Goal: Task Accomplishment & Management: Complete application form

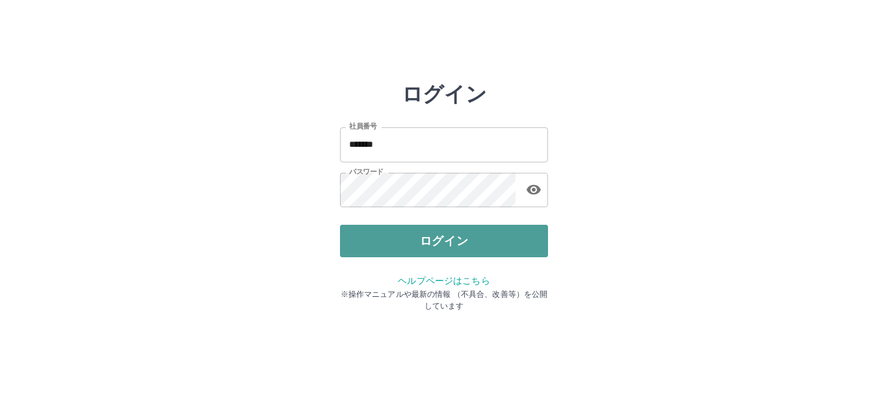
click at [502, 237] on button "ログイン" at bounding box center [444, 241] width 208 height 33
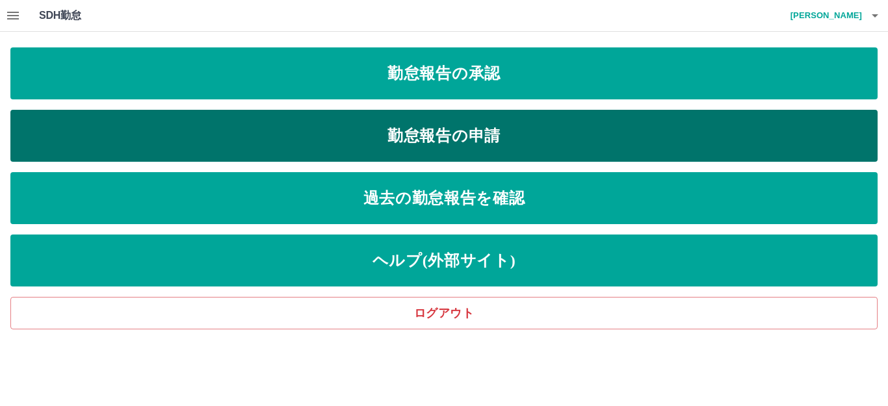
click at [504, 127] on link "勤怠報告の申請" at bounding box center [443, 136] width 867 height 52
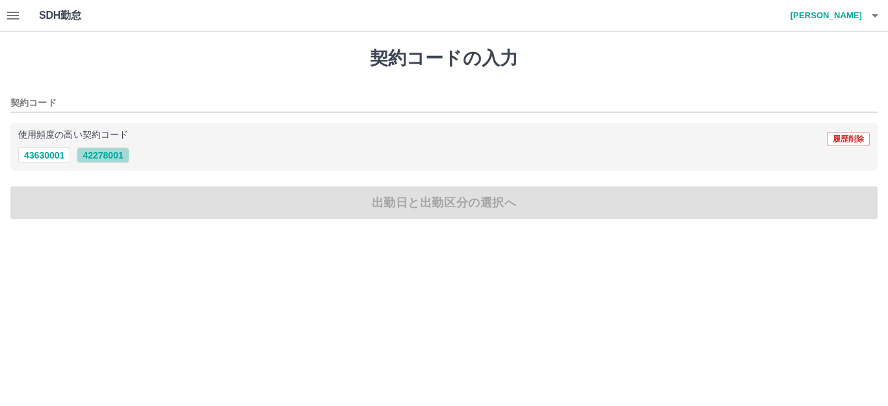
click at [101, 154] on button "42278001" at bounding box center [103, 156] width 52 height 16
type input "********"
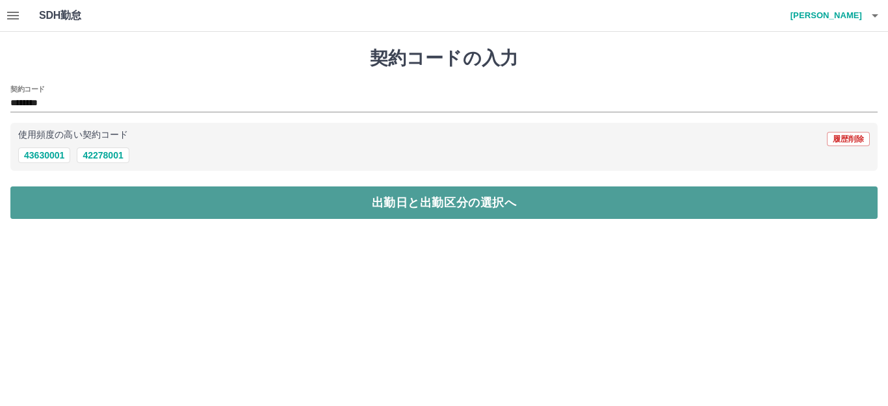
click at [120, 199] on button "出勤日と出勤区分の選択へ" at bounding box center [443, 203] width 867 height 33
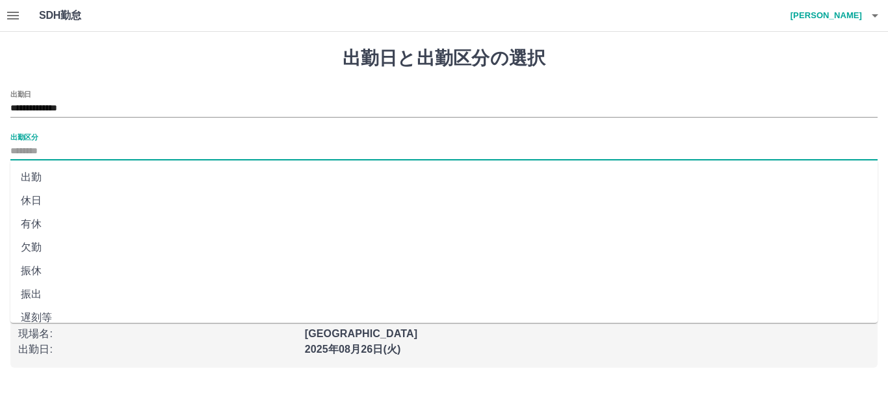
click at [42, 154] on input "出勤区分" at bounding box center [443, 152] width 867 height 16
click at [55, 176] on li "出勤" at bounding box center [443, 177] width 867 height 23
type input "**"
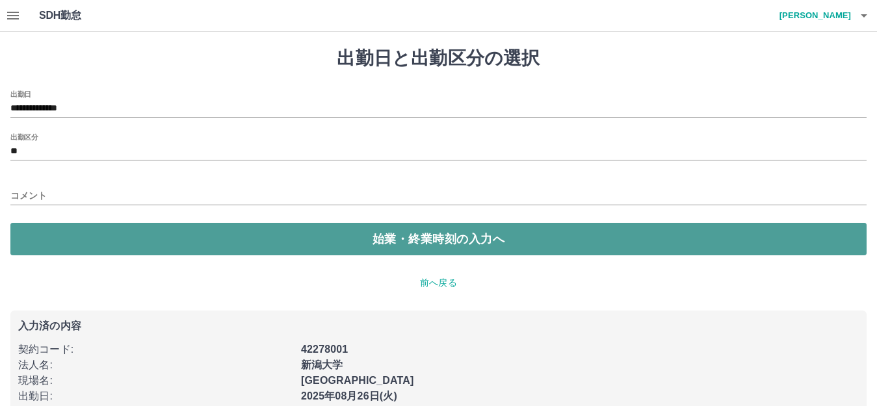
click at [96, 248] on button "始業・終業時刻の入力へ" at bounding box center [438, 239] width 856 height 33
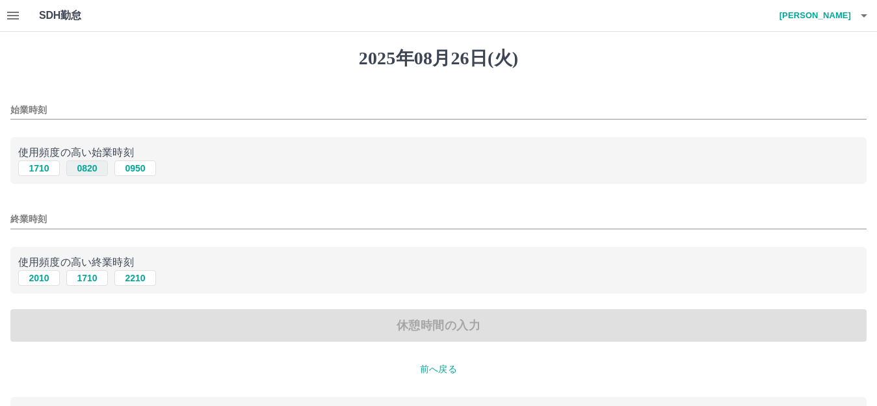
click at [94, 170] on button "0820" at bounding box center [87, 169] width 42 height 16
type input "****"
click at [86, 280] on button "1710" at bounding box center [87, 278] width 42 height 16
type input "****"
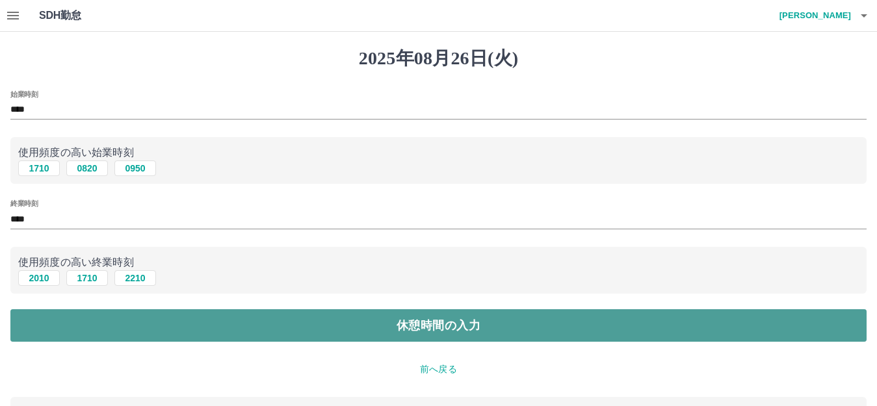
click at [100, 319] on button "休憩時間の入力" at bounding box center [438, 325] width 856 height 33
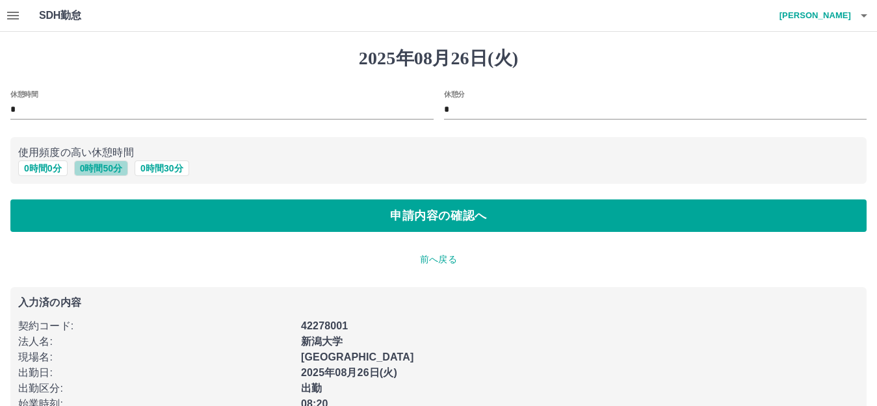
click at [96, 169] on button "0 時間 50 分" at bounding box center [101, 169] width 54 height 16
type input "**"
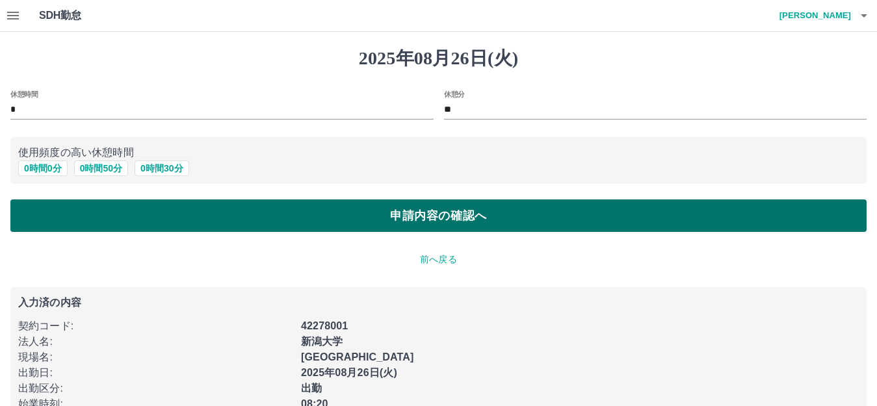
click at [175, 216] on button "申請内容の確認へ" at bounding box center [438, 216] width 856 height 33
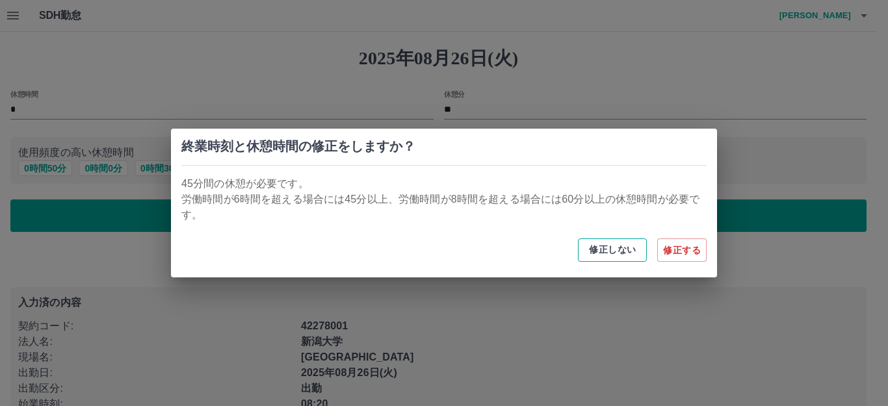
click at [620, 248] on button "修正しない" at bounding box center [612, 250] width 69 height 23
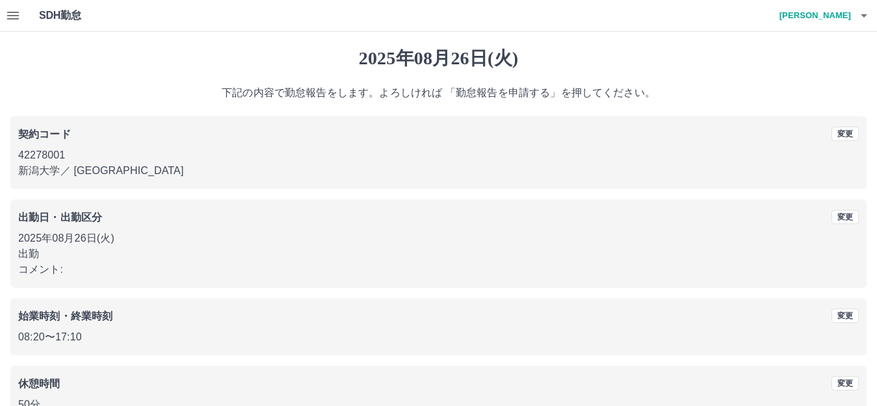
scroll to position [81, 0]
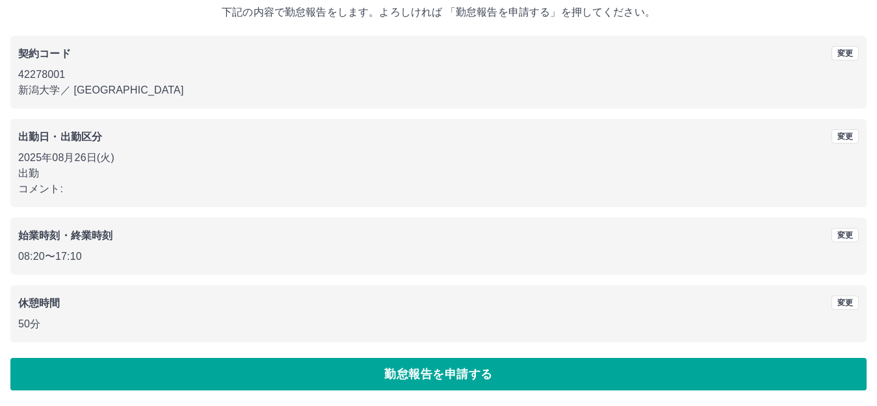
drag, startPoint x: 392, startPoint y: 377, endPoint x: 385, endPoint y: 375, distance: 6.8
click at [391, 376] on button "勤怠報告を申請する" at bounding box center [438, 374] width 856 height 33
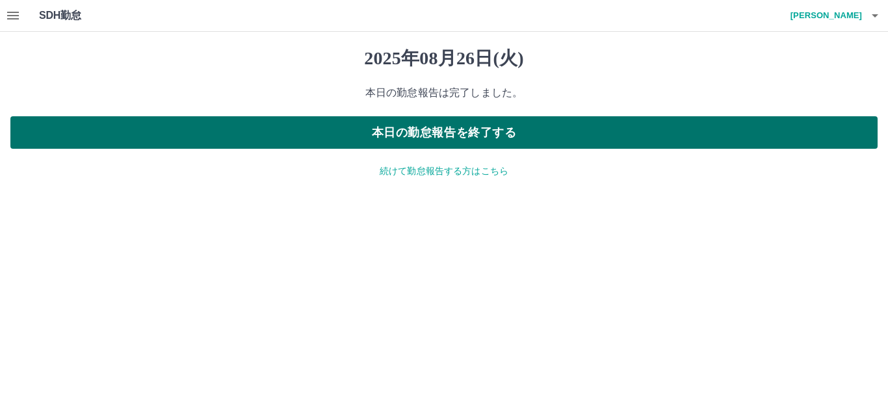
click at [444, 135] on button "本日の勤怠報告を終了する" at bounding box center [443, 132] width 867 height 33
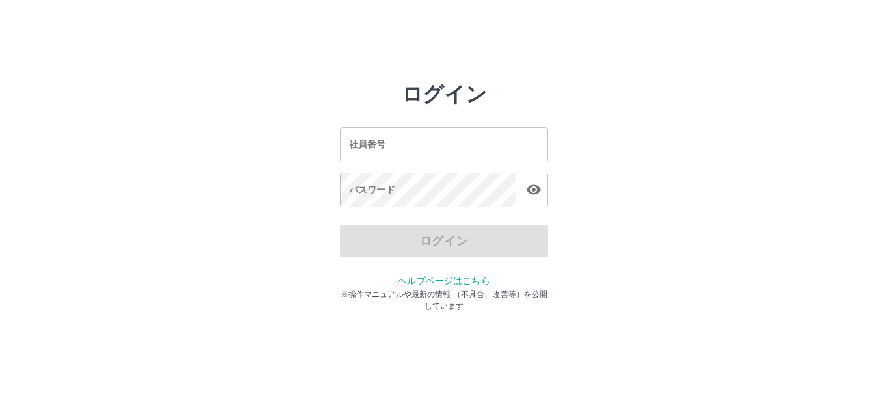
click at [418, 133] on input "社員番号" at bounding box center [444, 144] width 208 height 34
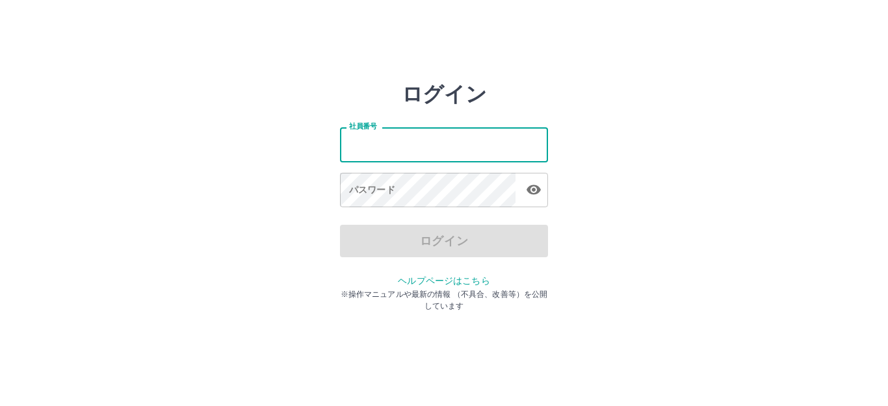
type input "*******"
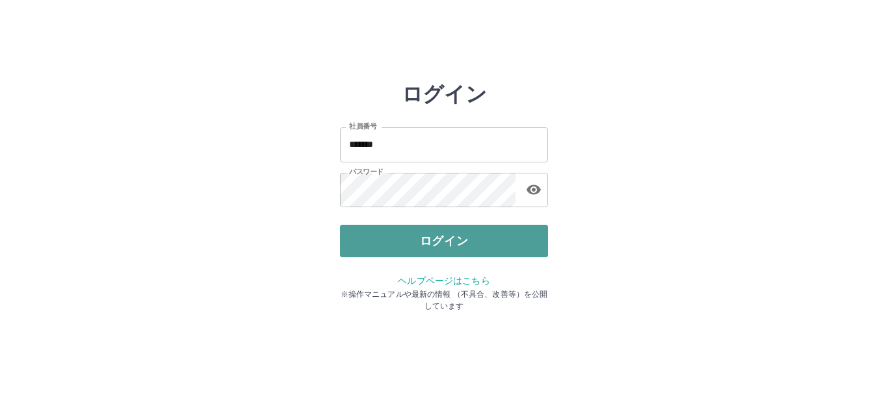
click at [430, 248] on button "ログイン" at bounding box center [444, 241] width 208 height 33
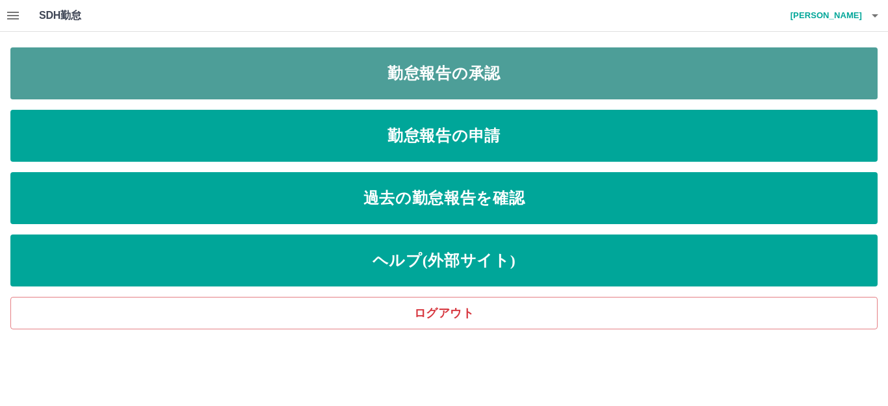
click at [549, 75] on link "勤怠報告の承認" at bounding box center [443, 73] width 867 height 52
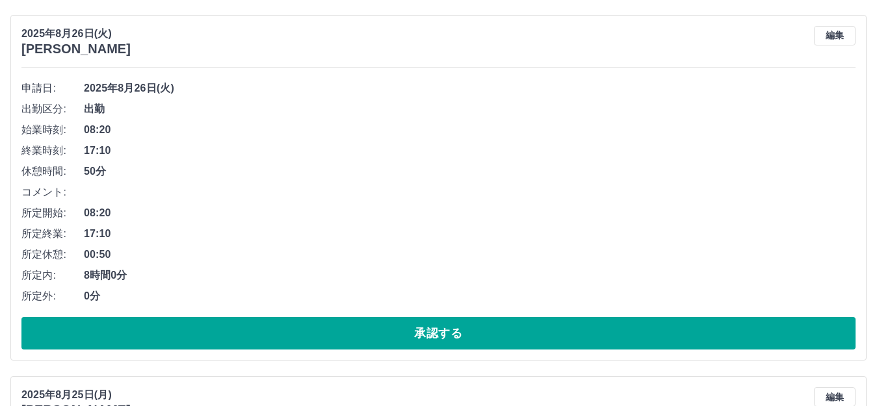
scroll to position [134, 0]
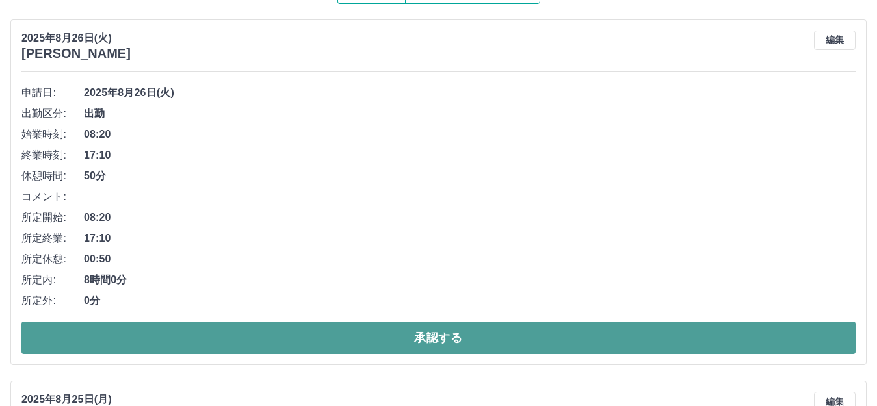
click at [452, 333] on button "承認する" at bounding box center [438, 338] width 834 height 33
click at [438, 340] on button "承認する" at bounding box center [438, 338] width 834 height 33
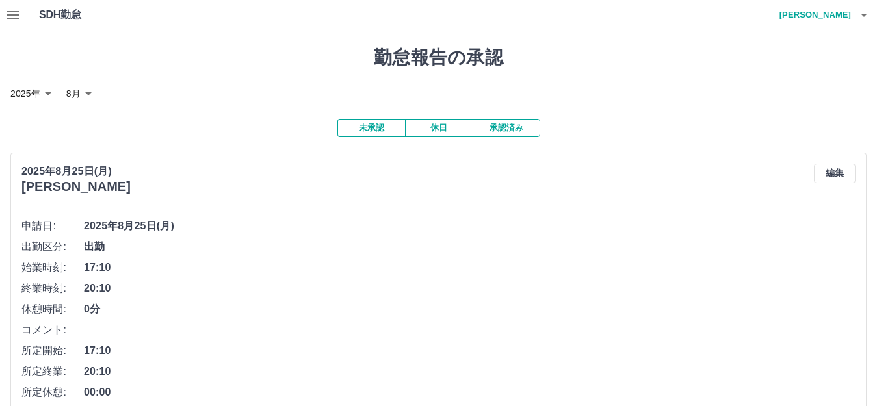
scroll to position [0, 0]
click at [506, 129] on button "承認済み" at bounding box center [507, 129] width 68 height 18
click at [362, 125] on button "未承認" at bounding box center [371, 129] width 68 height 18
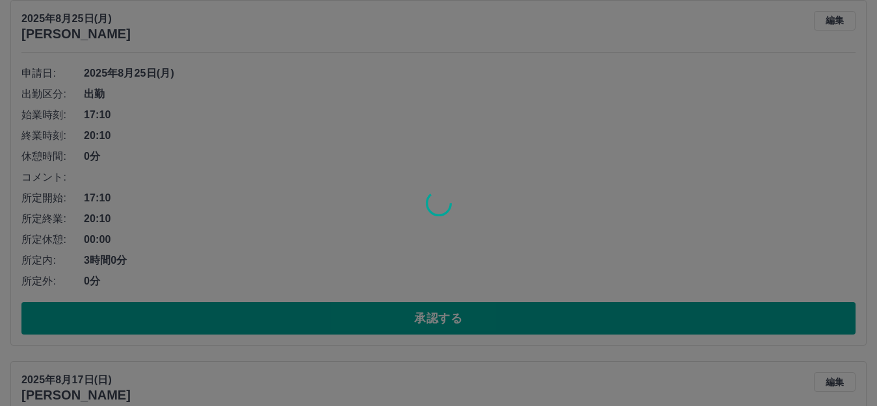
scroll to position [130, 0]
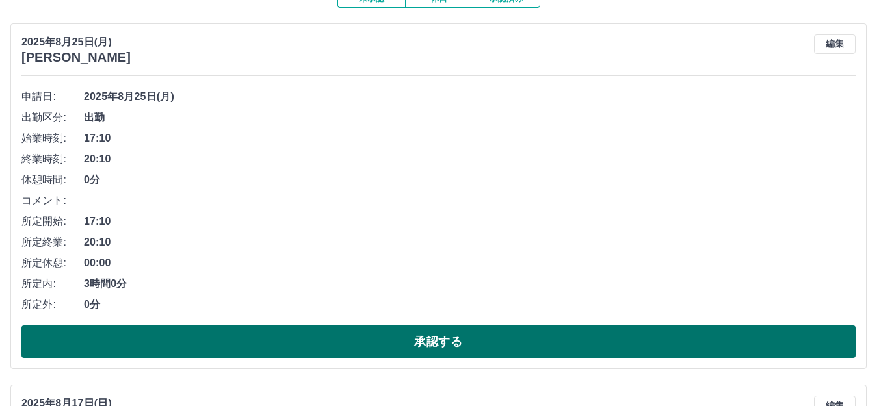
click at [335, 335] on button "承認する" at bounding box center [438, 342] width 834 height 33
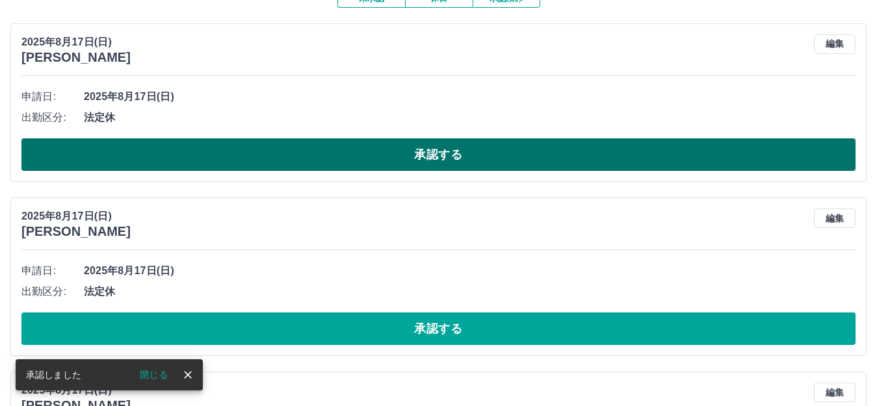
click at [204, 144] on button "承認する" at bounding box center [438, 154] width 834 height 33
click at [205, 146] on button "承認する" at bounding box center [438, 154] width 834 height 33
click at [253, 147] on button "承認する" at bounding box center [438, 154] width 834 height 33
click at [265, 153] on button "承認する" at bounding box center [438, 154] width 834 height 33
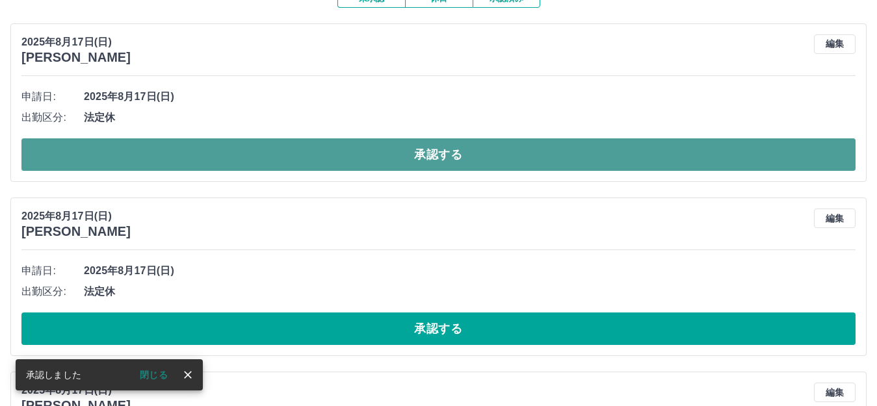
click at [266, 154] on button "承認する" at bounding box center [438, 154] width 834 height 33
click at [267, 154] on button "承認する" at bounding box center [438, 154] width 834 height 33
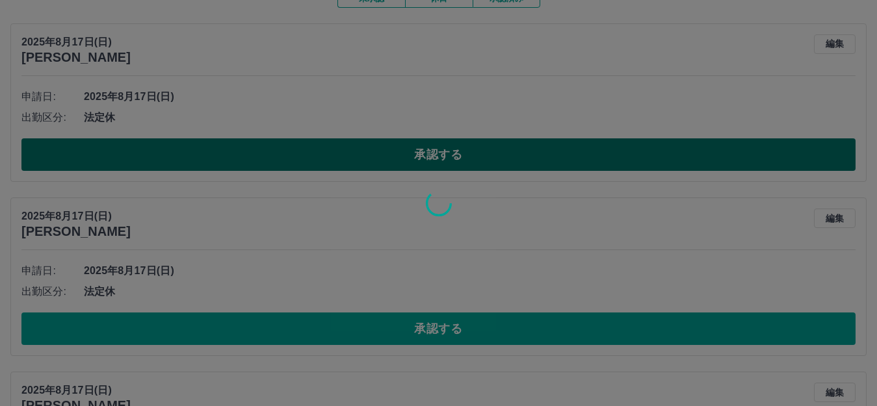
scroll to position [97, 0]
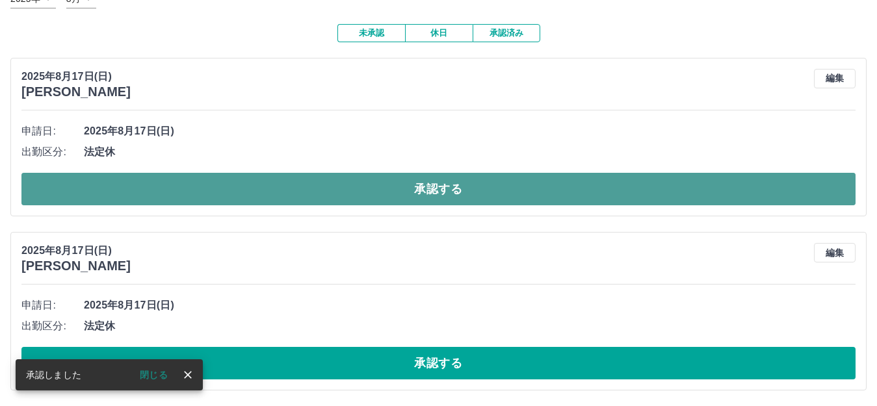
click at [256, 200] on button "承認する" at bounding box center [438, 189] width 834 height 33
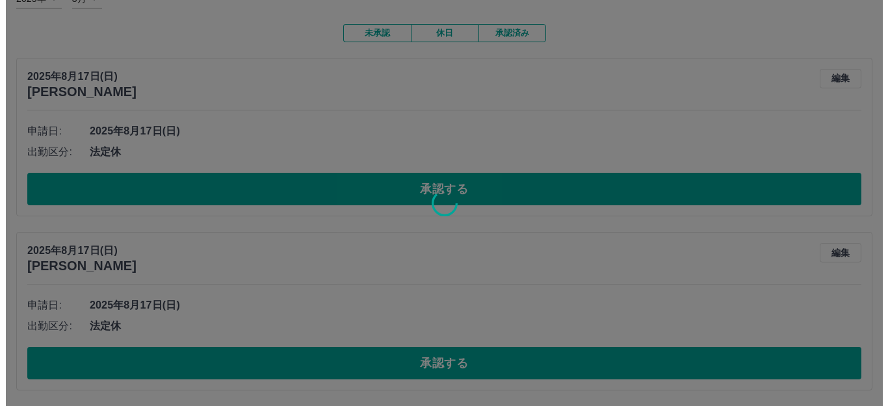
scroll to position [0, 0]
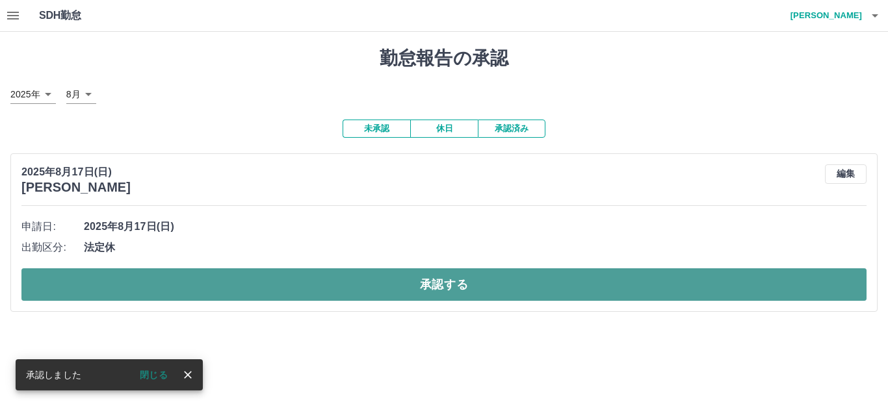
click at [267, 285] on button "承認する" at bounding box center [443, 284] width 845 height 33
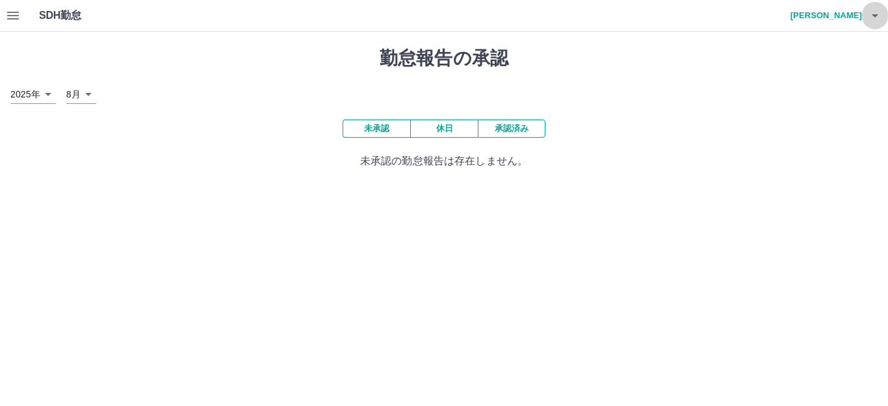
click at [871, 15] on icon "button" at bounding box center [875, 16] width 16 height 16
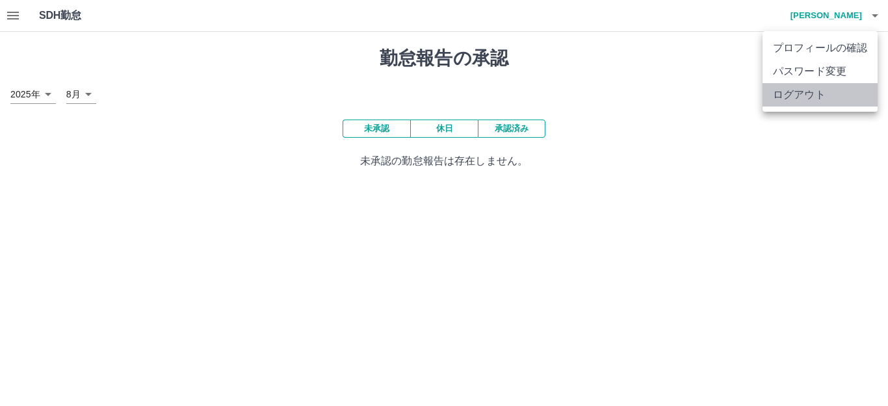
click at [805, 96] on li "ログアウト" at bounding box center [820, 94] width 115 height 23
